Goal: Navigation & Orientation: Find specific page/section

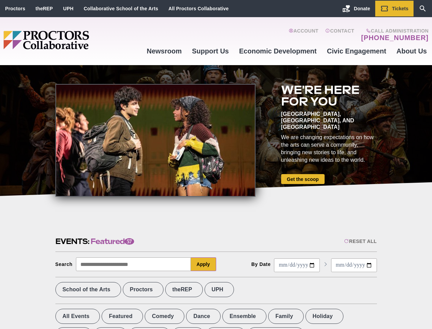
click at [216, 164] on div at bounding box center [155, 140] width 200 height 113
click at [360, 241] on div "Reset All" at bounding box center [360, 240] width 33 height 5
click at [204, 264] on button "Apply" at bounding box center [203, 264] width 25 height 14
